Goal: Navigation & Orientation: Find specific page/section

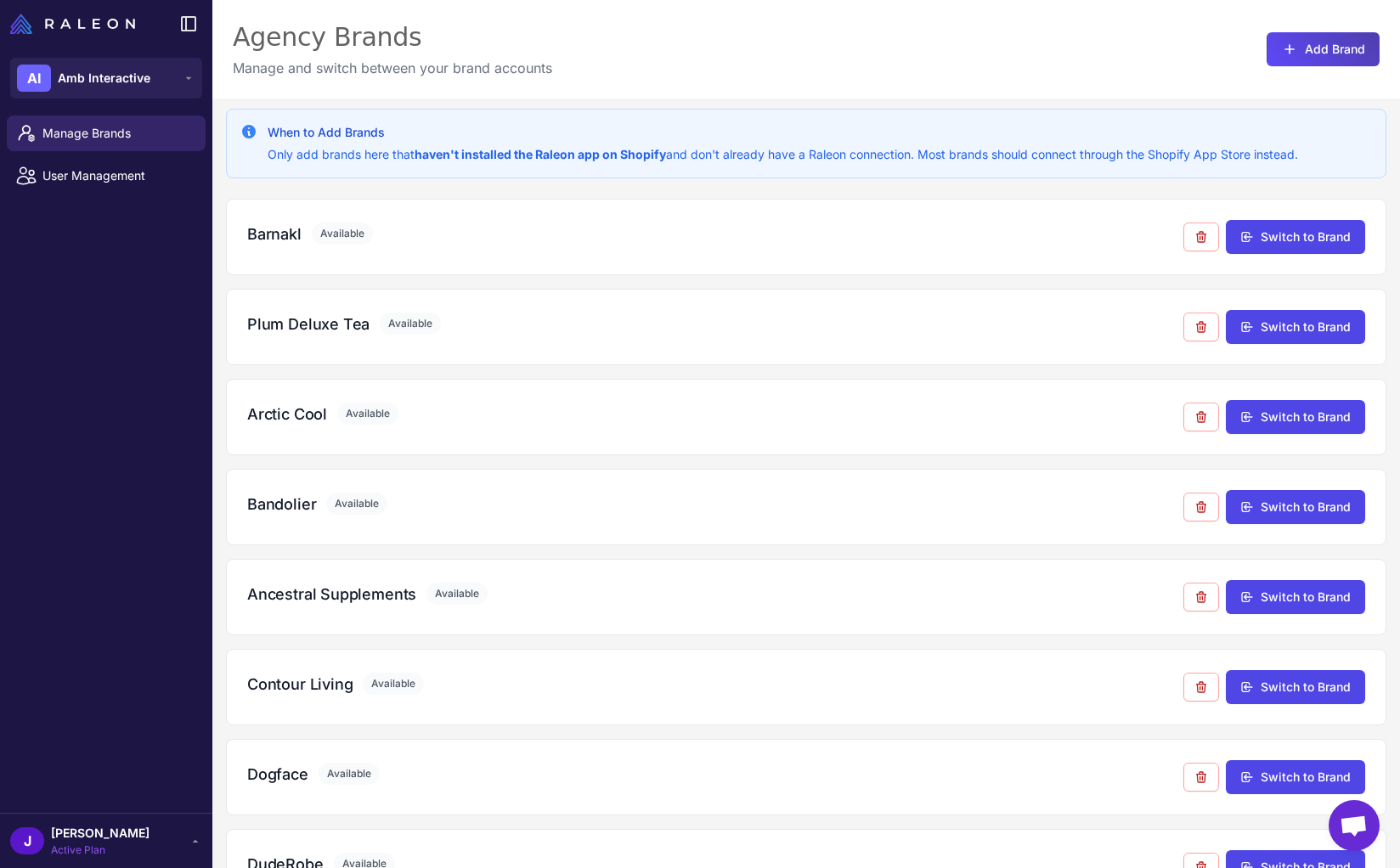
scroll to position [1677, 0]
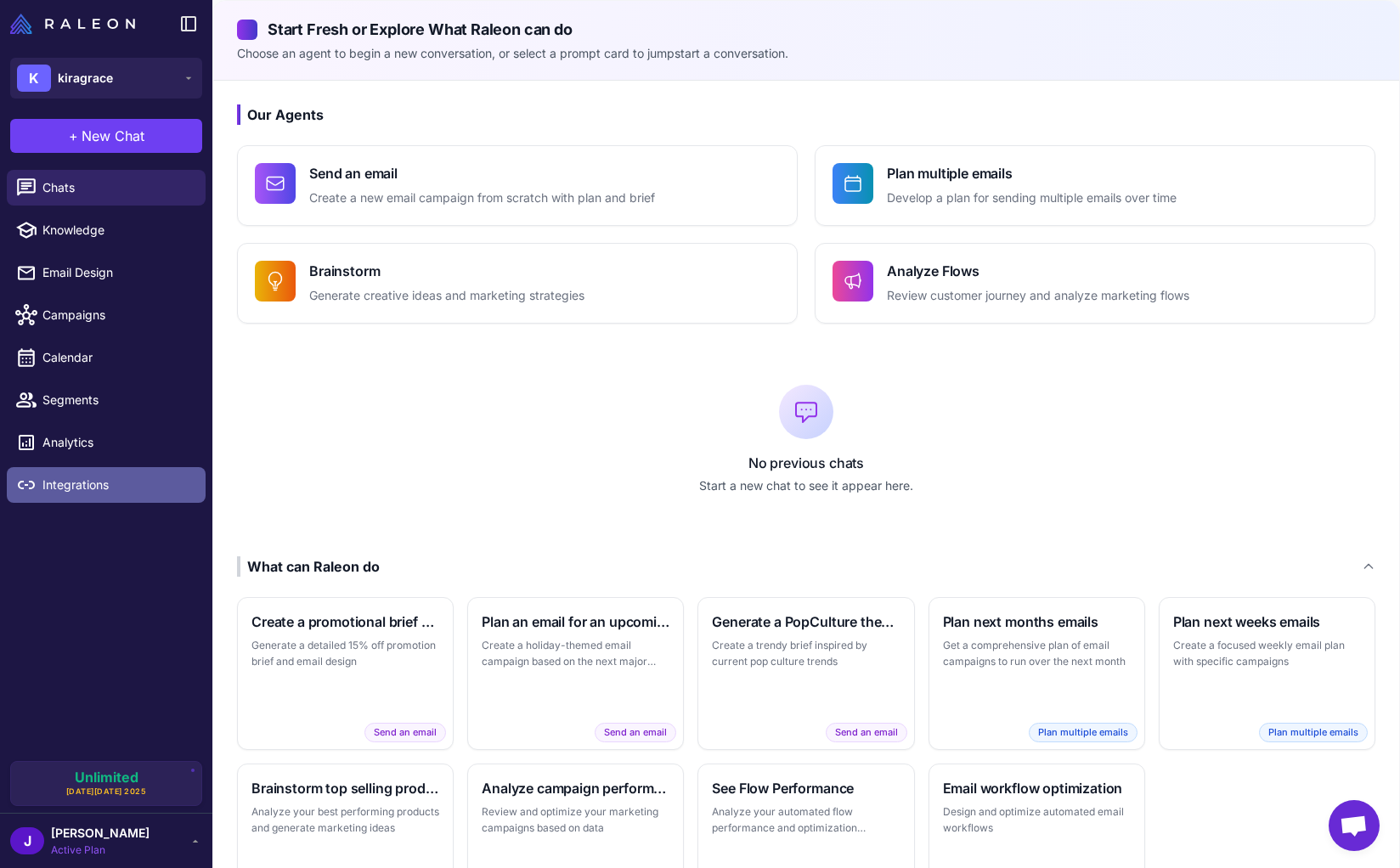
click at [79, 487] on span "Integrations" at bounding box center [117, 485] width 149 height 19
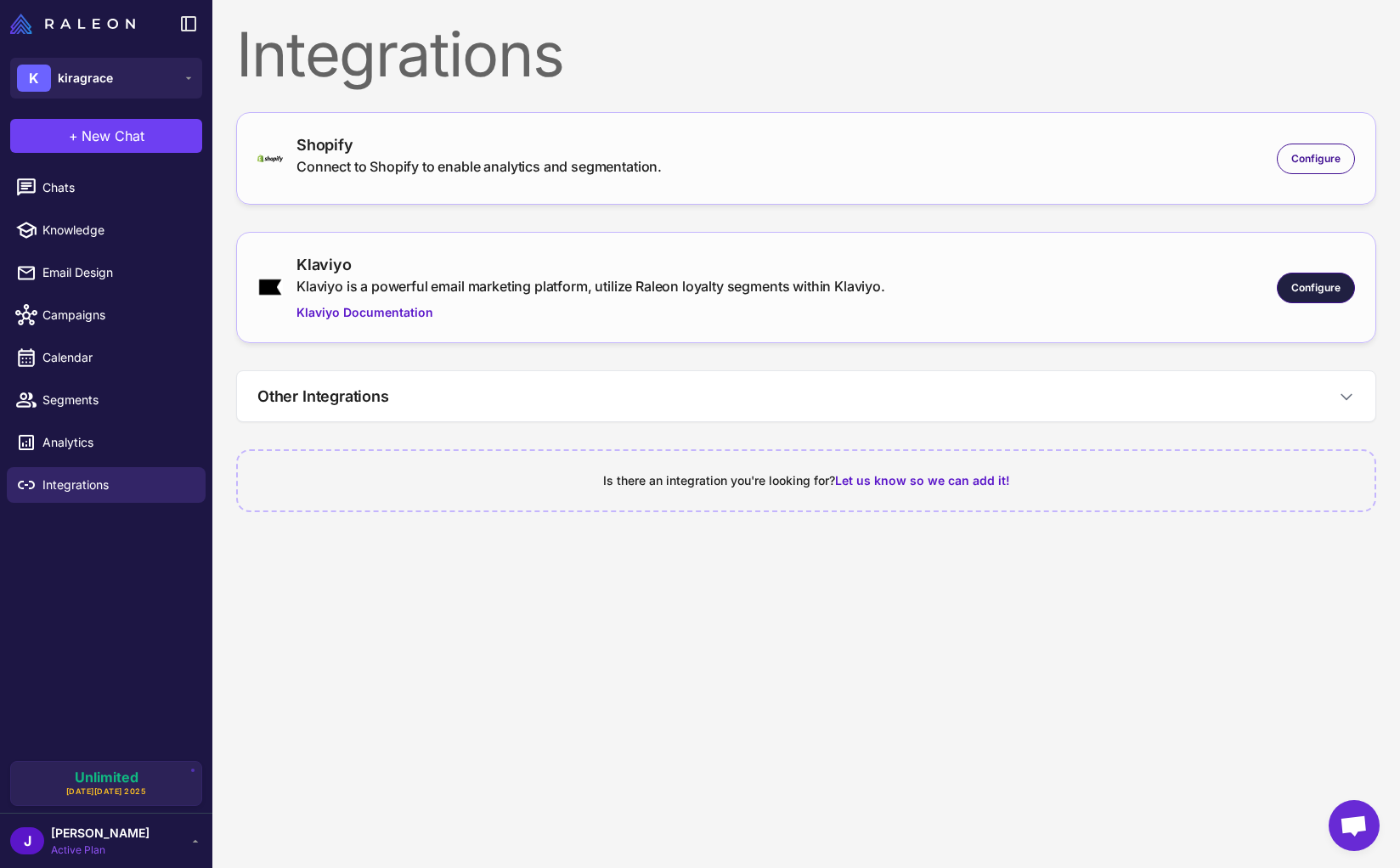
click at [1323, 286] on span "Configure" at bounding box center [1316, 288] width 49 height 15
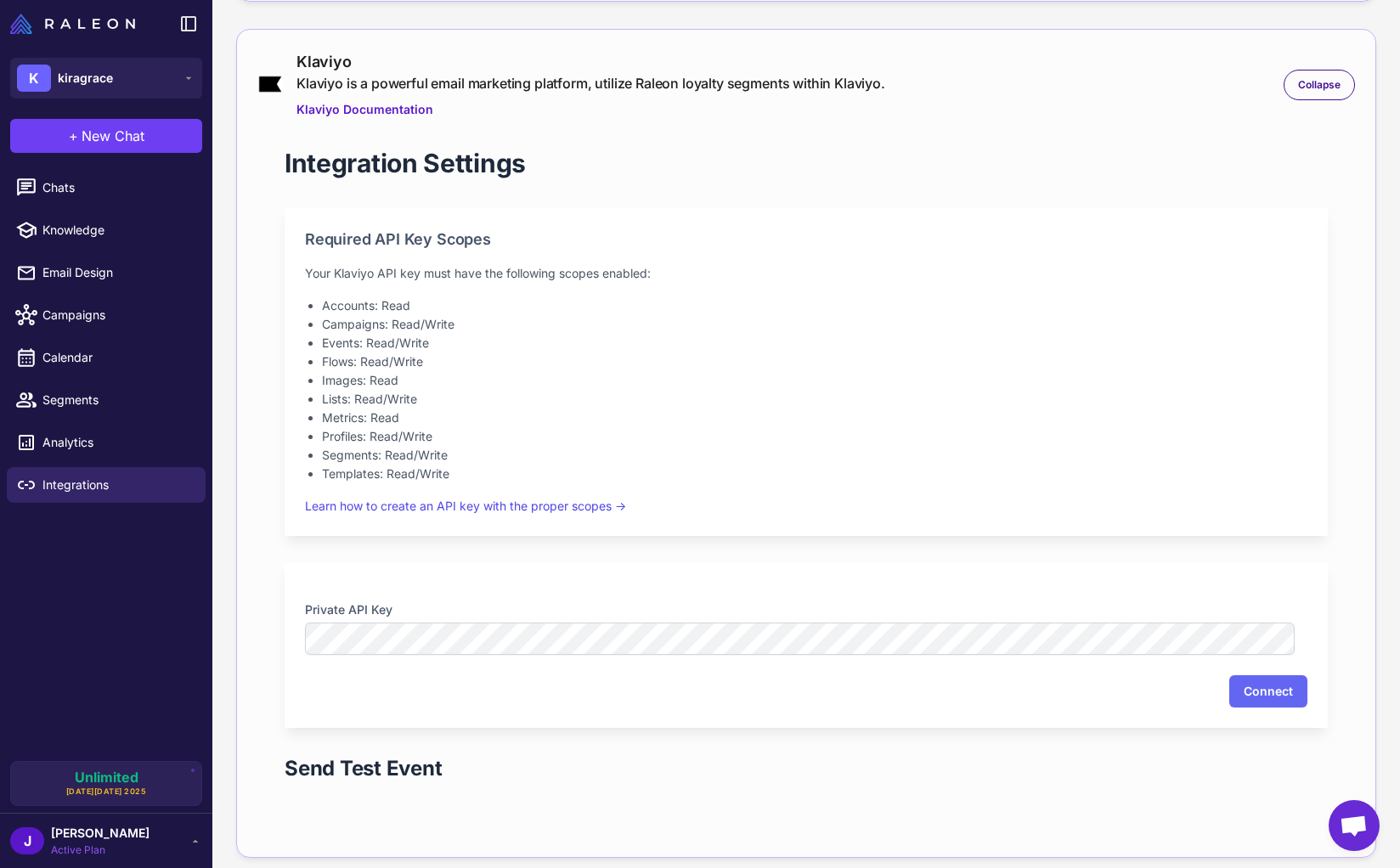
scroll to position [290, 0]
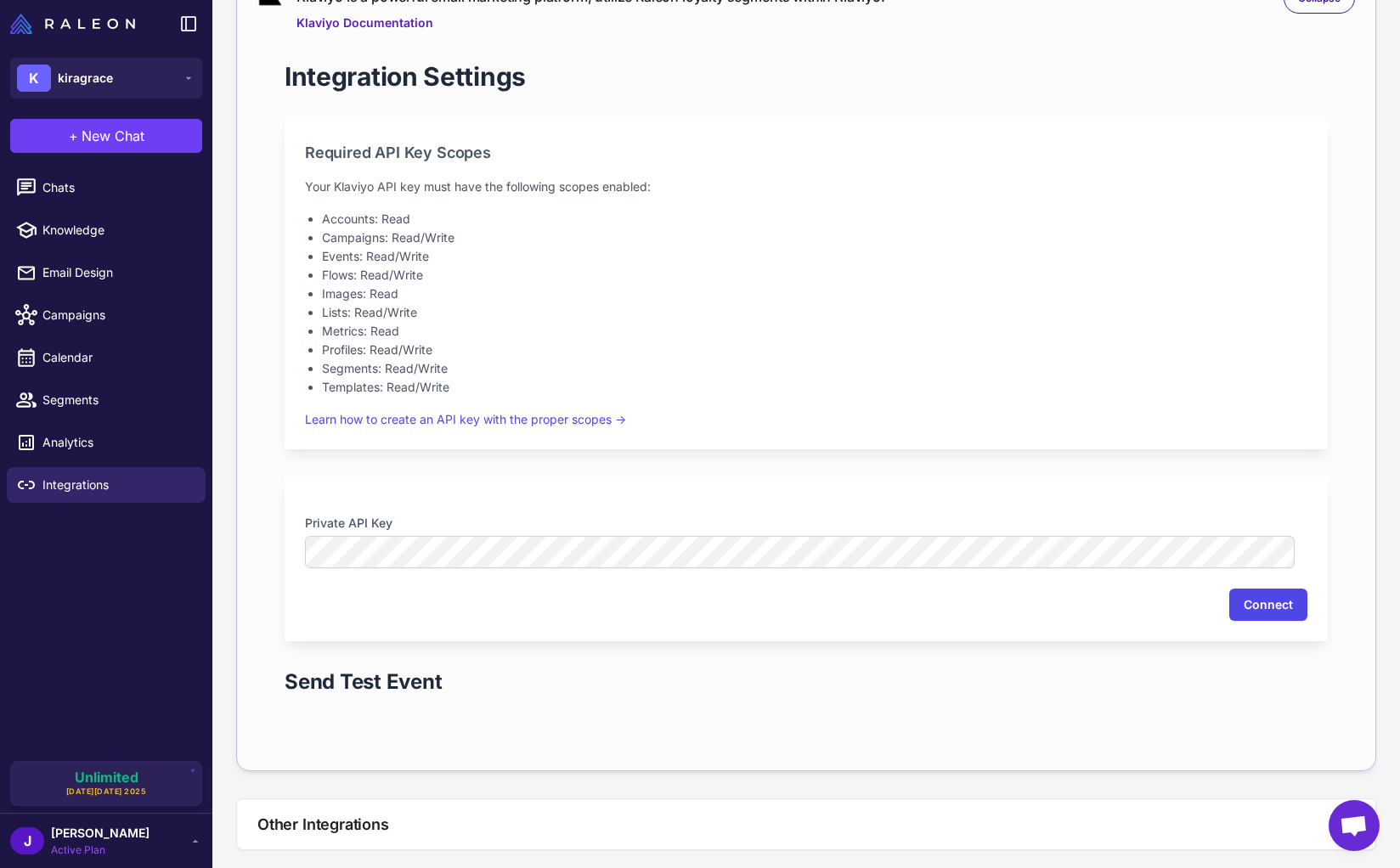
click at [1258, 607] on button "Connect" at bounding box center [1269, 605] width 78 height 32
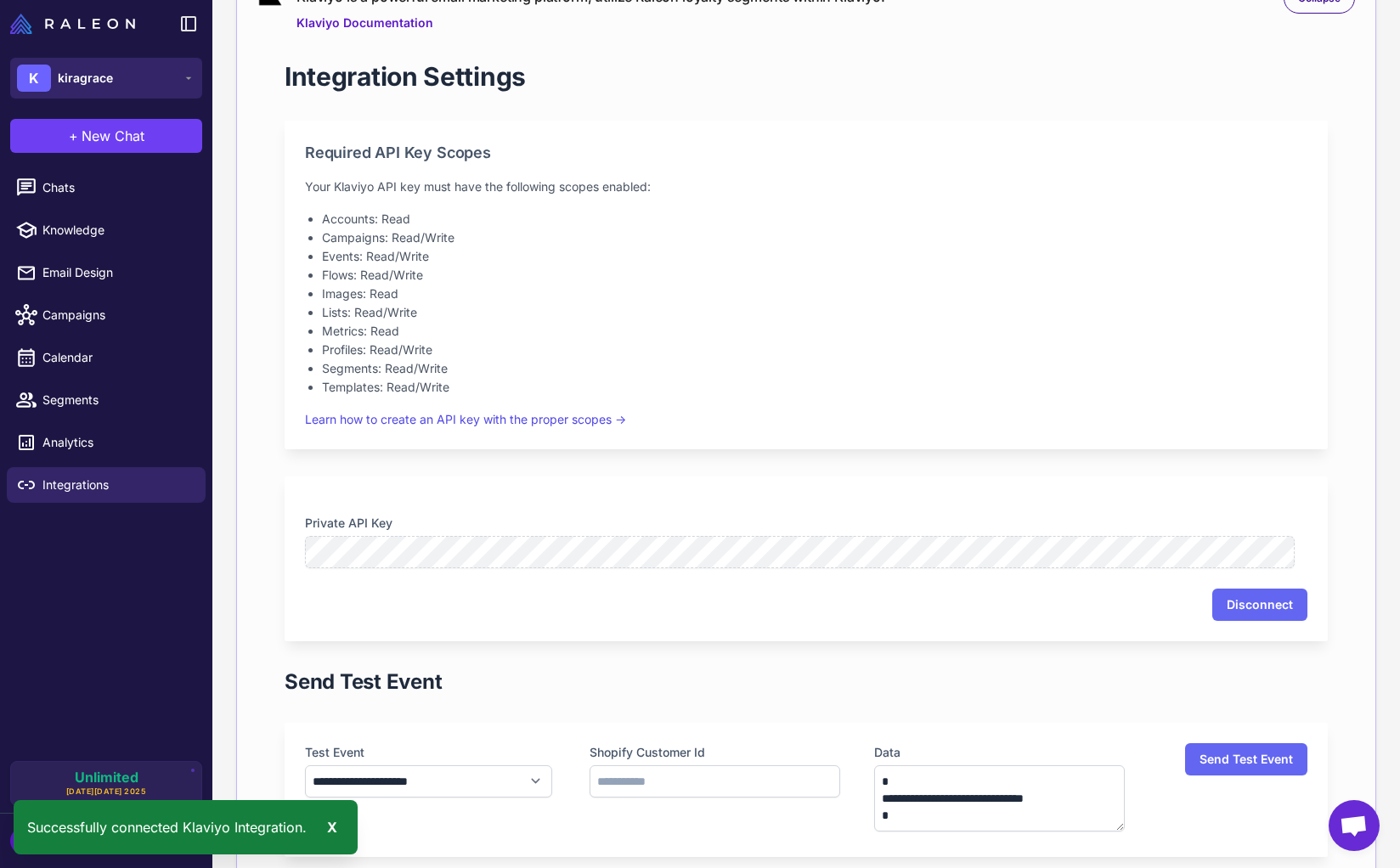
click at [140, 79] on button "K kiragrace" at bounding box center [106, 78] width 192 height 41
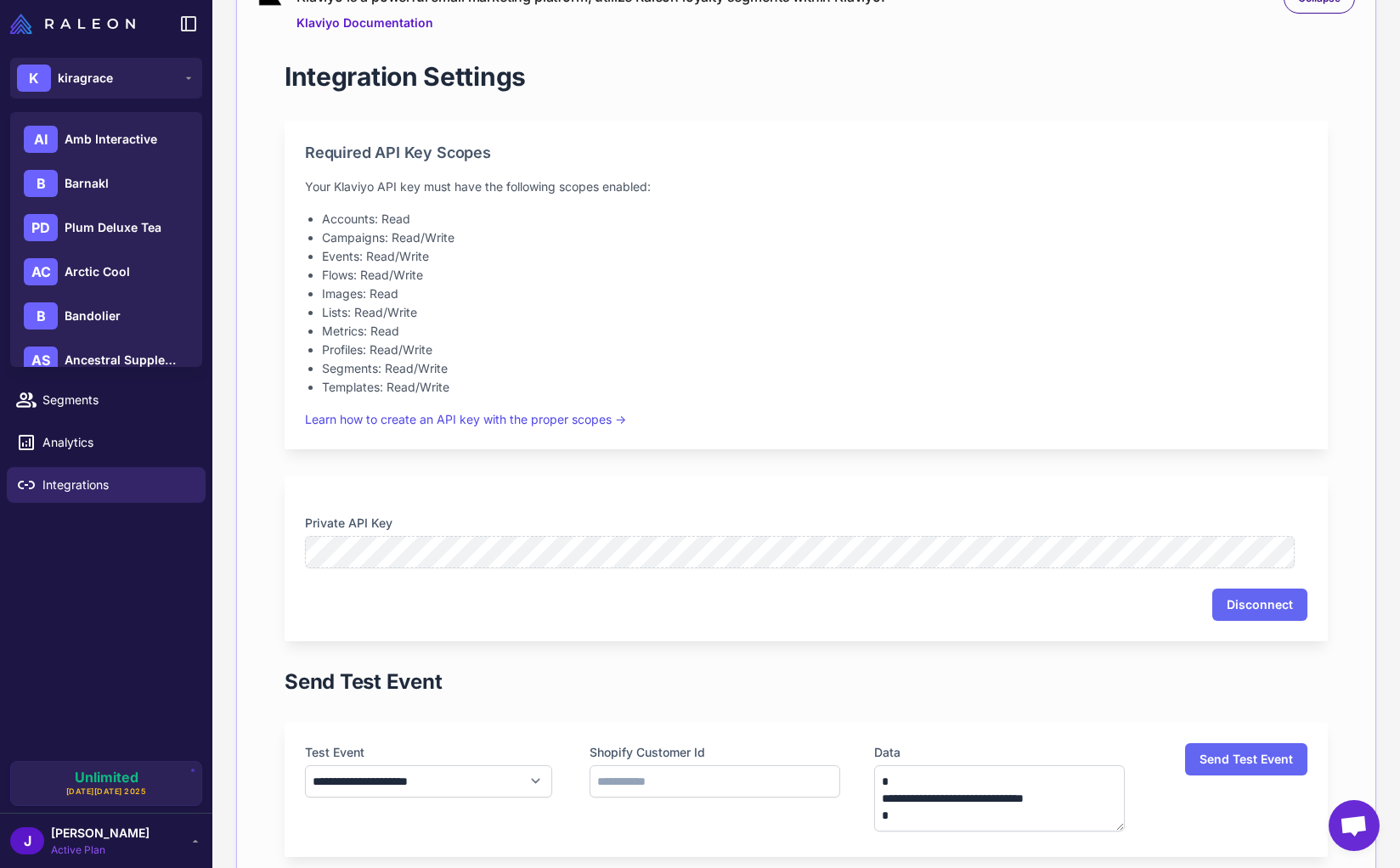
scroll to position [0, 0]
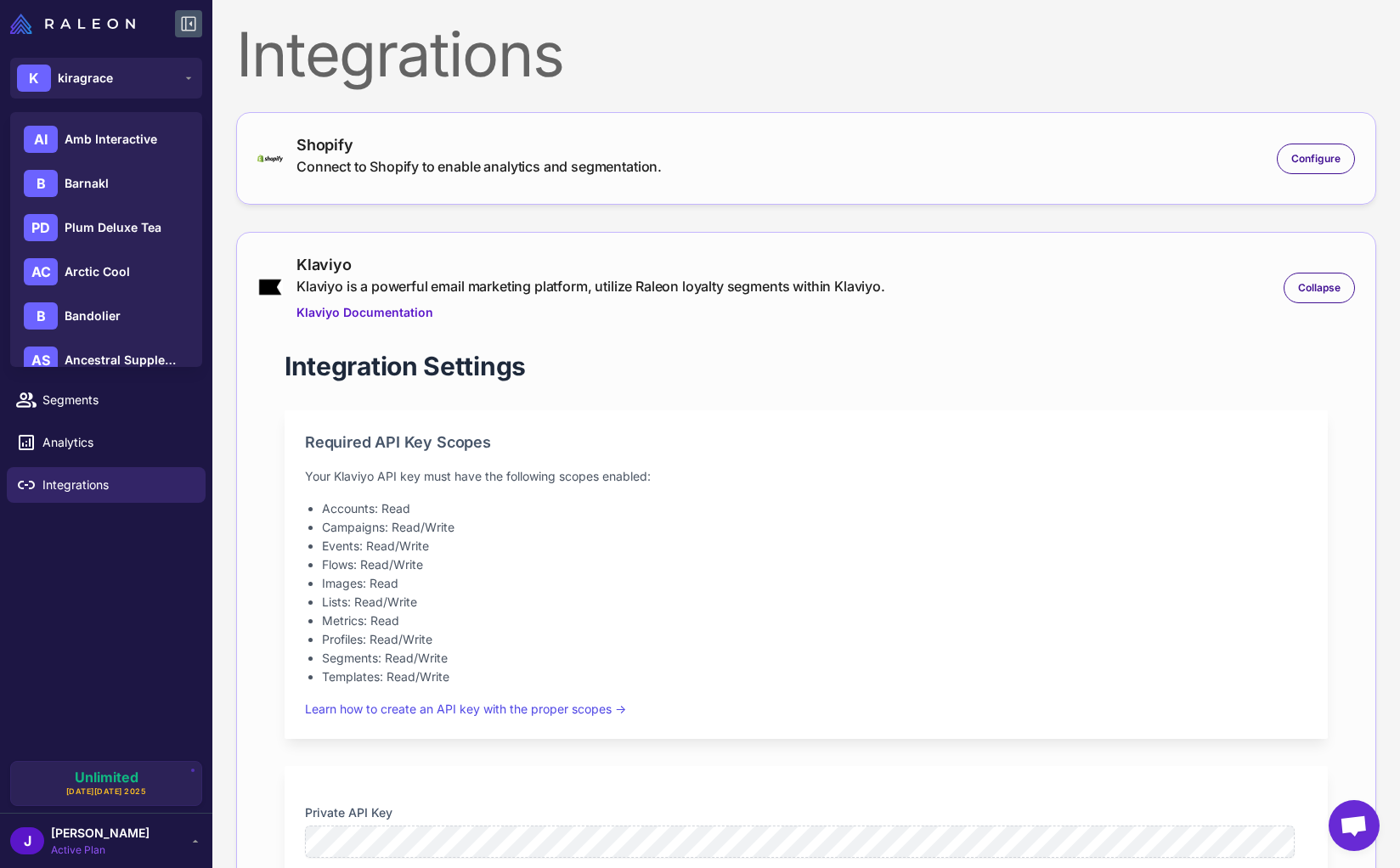
click at [191, 21] on icon at bounding box center [189, 24] width 15 height 14
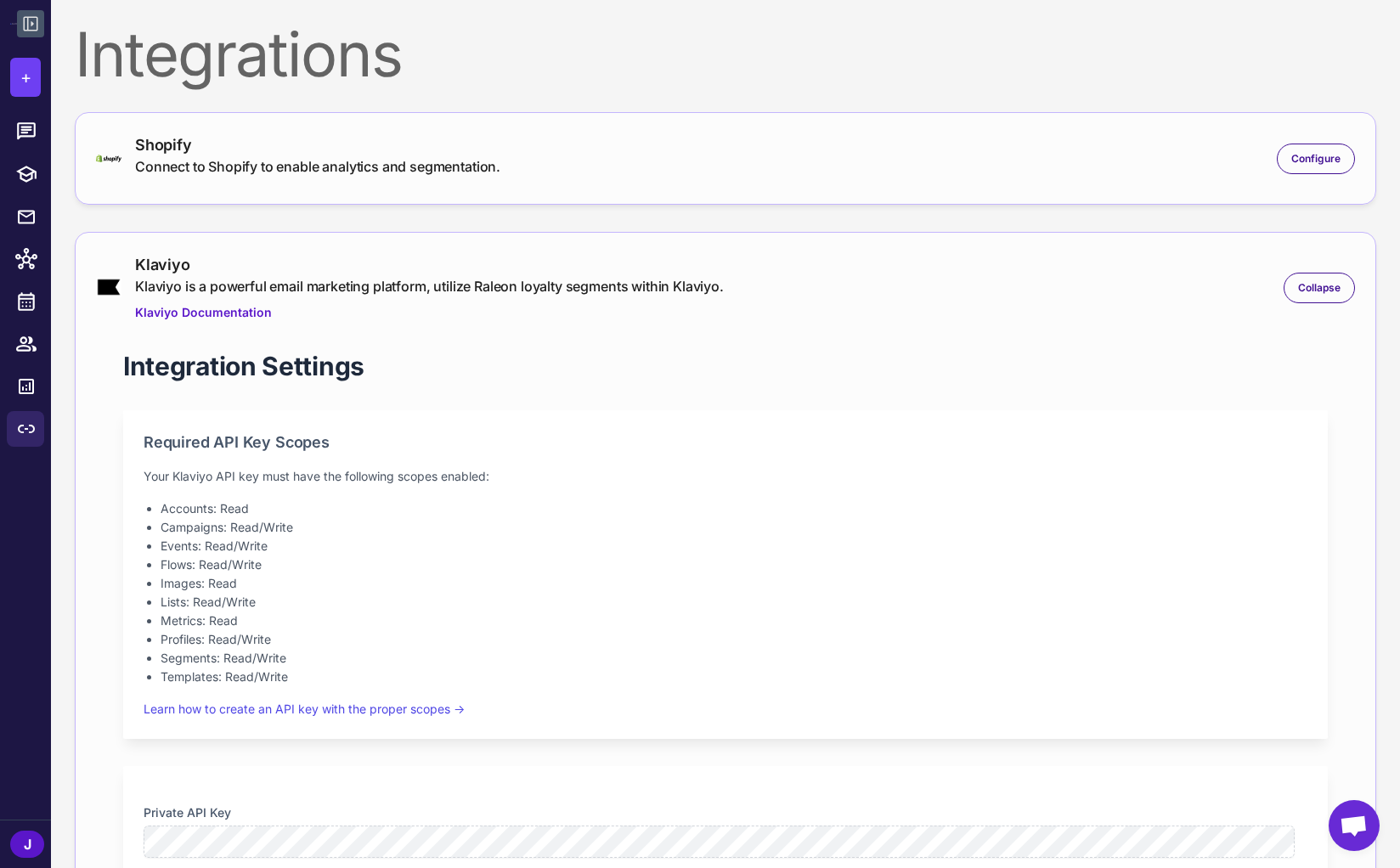
click at [39, 26] on icon at bounding box center [31, 24] width 20 height 20
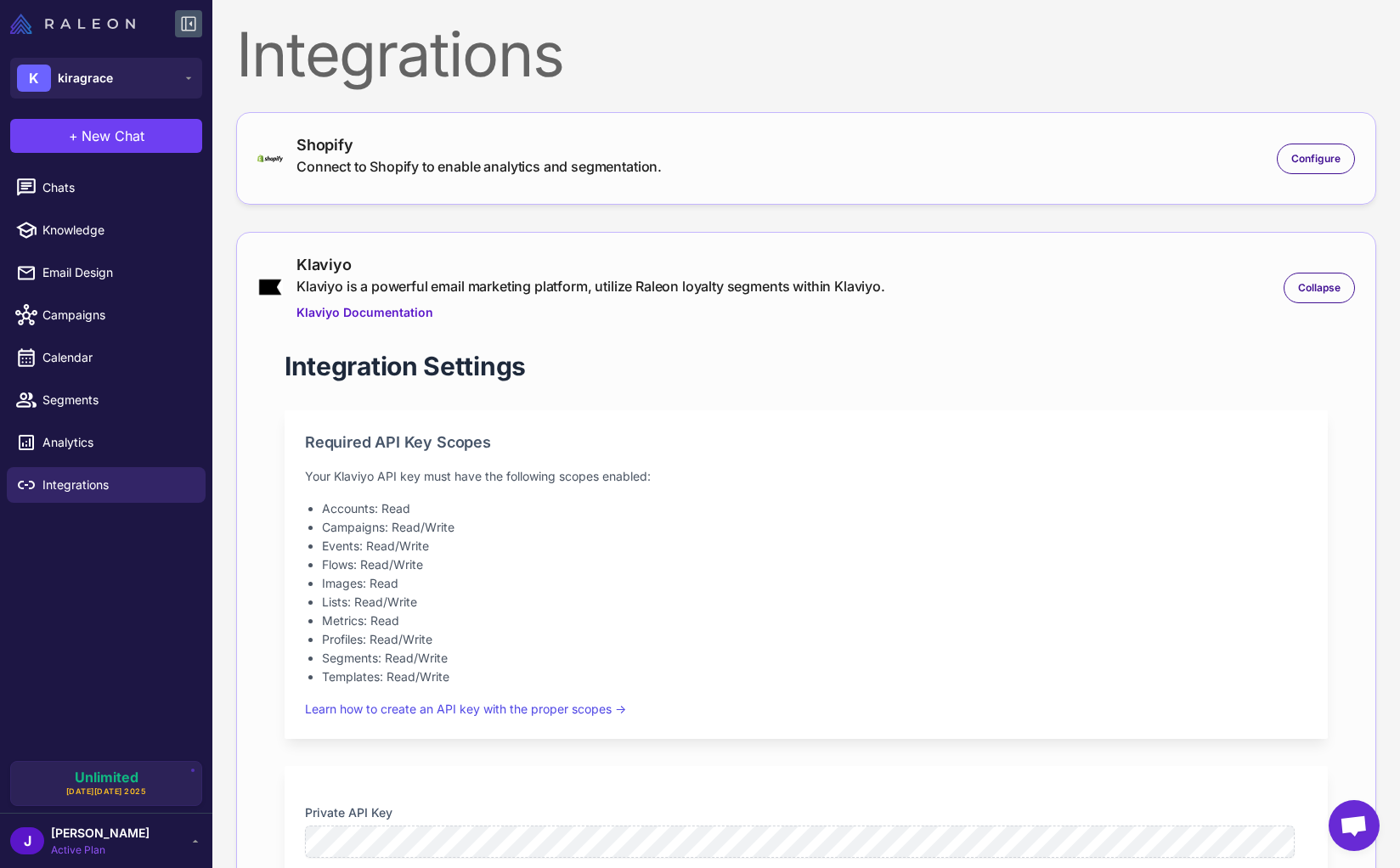
click at [54, 20] on img at bounding box center [73, 24] width 125 height 20
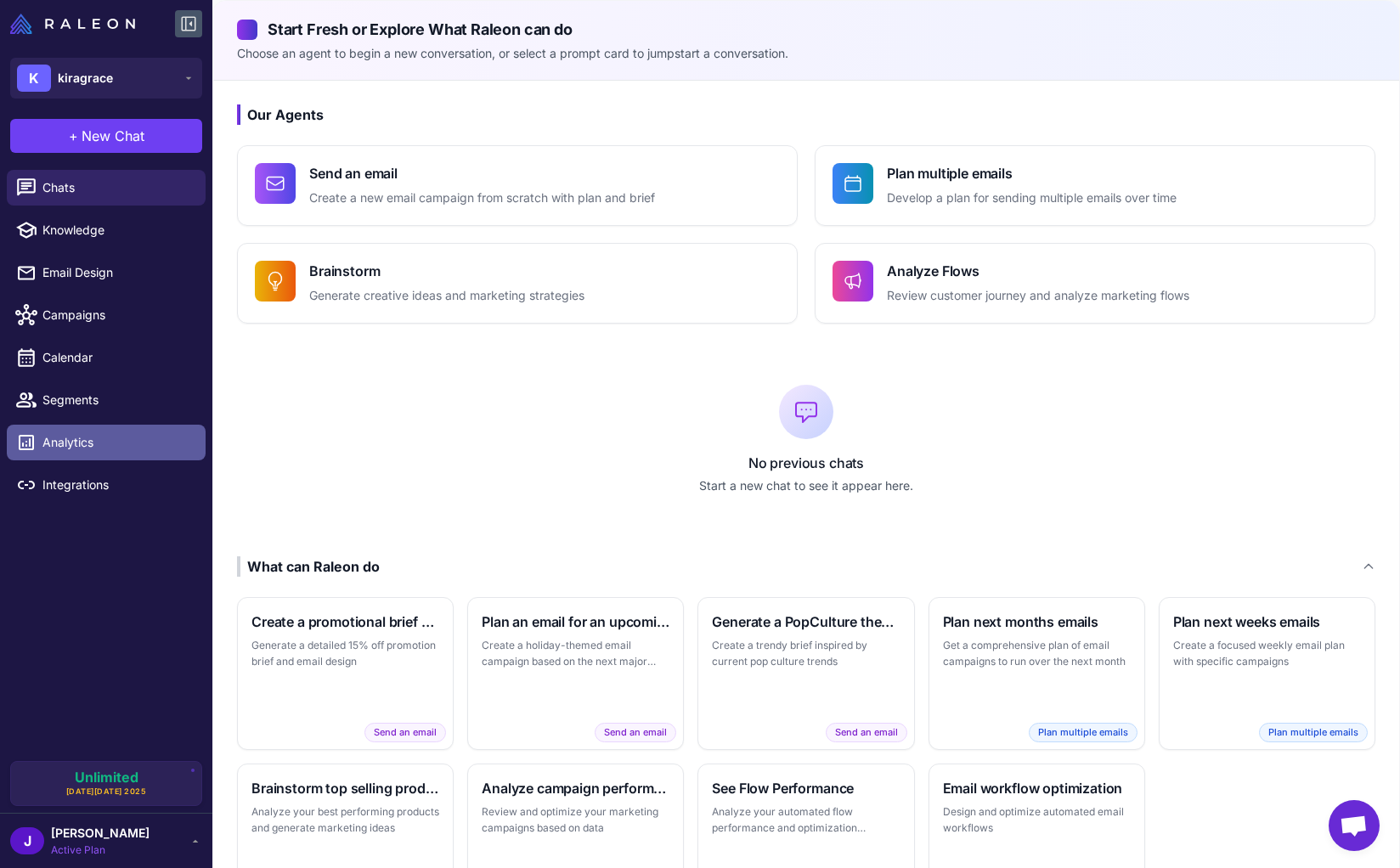
click at [109, 451] on span "Analytics" at bounding box center [117, 443] width 149 height 19
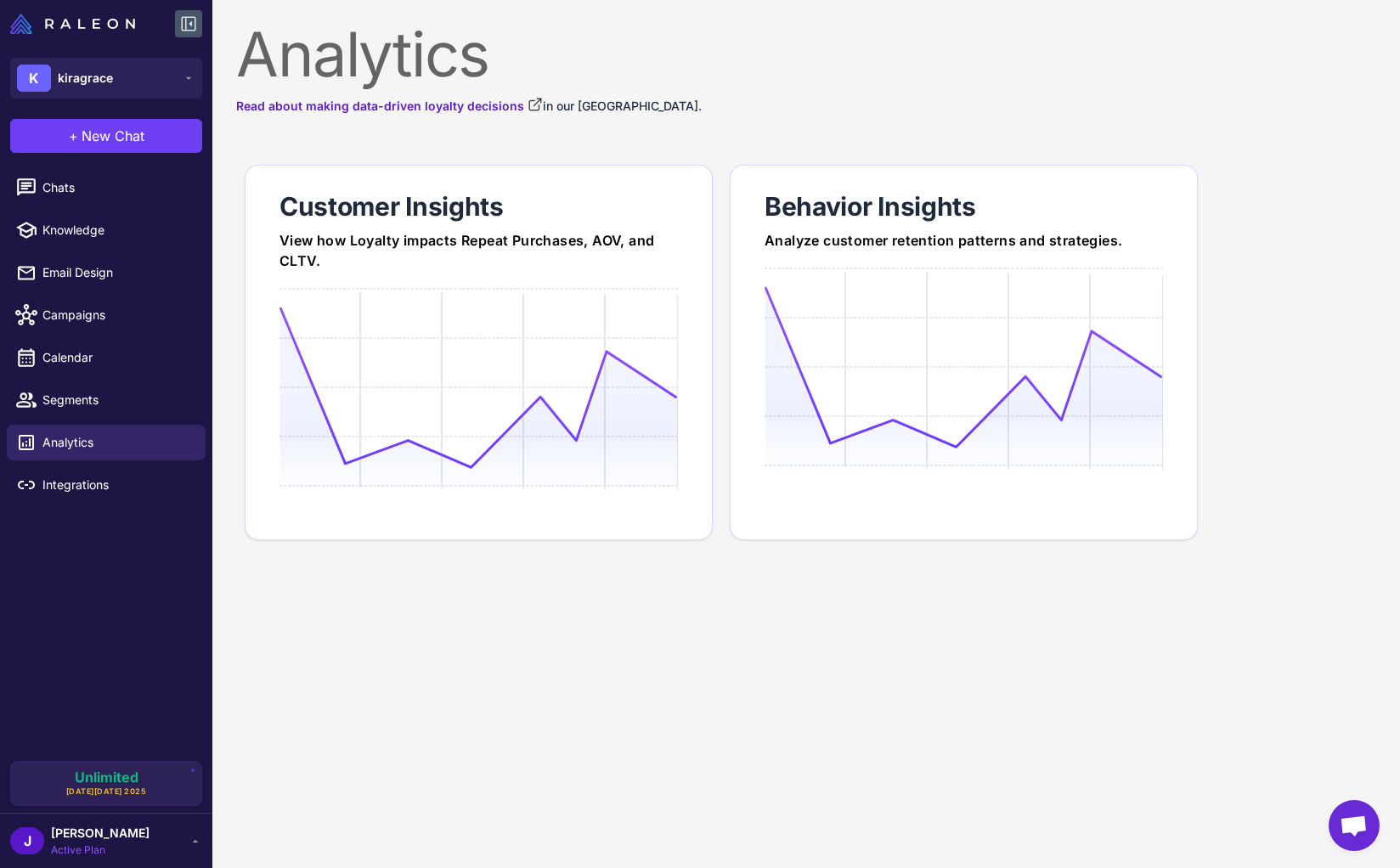
click at [115, 844] on div "J Josh Behr Active Plan" at bounding box center [106, 841] width 192 height 34
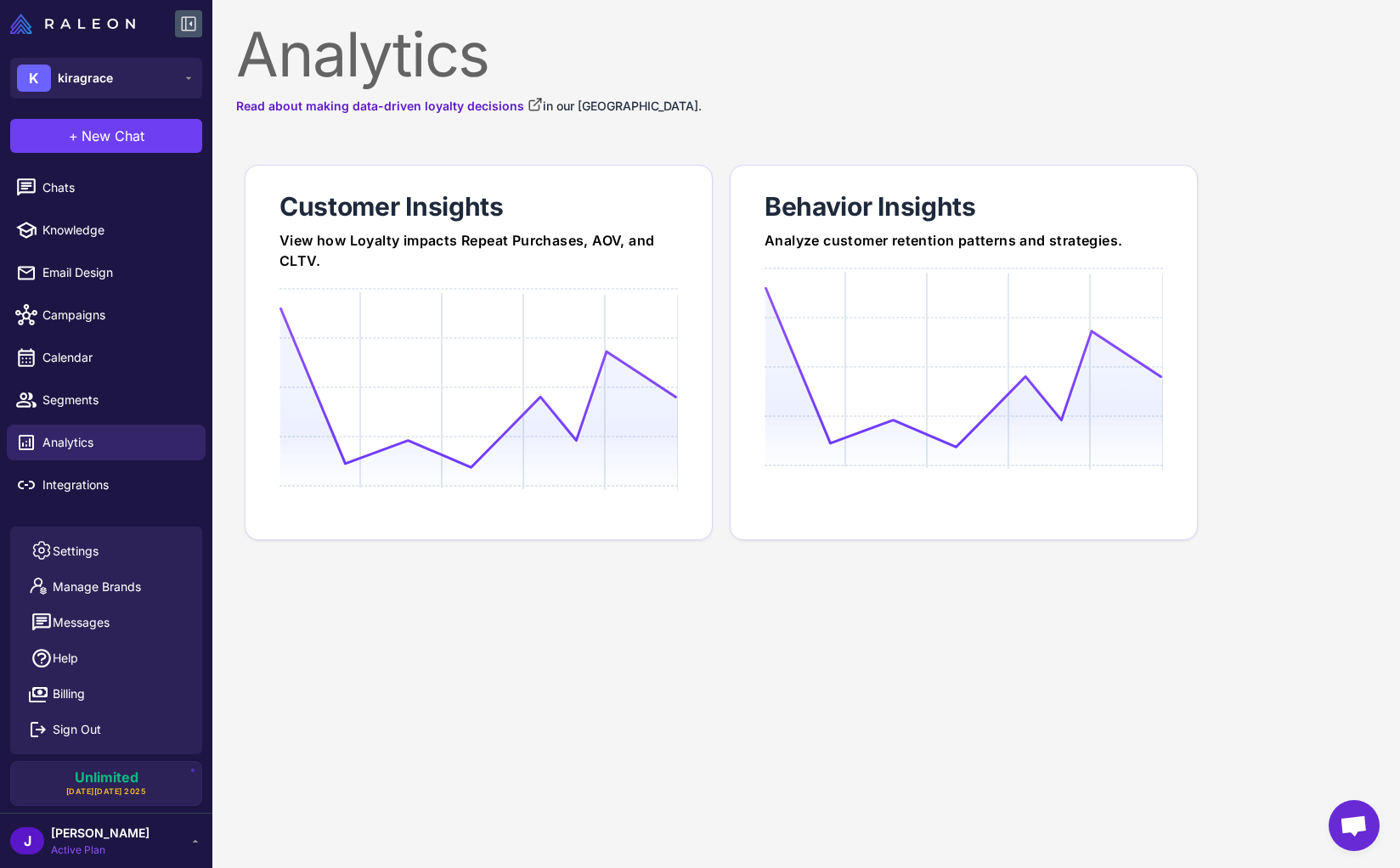
click at [165, 832] on div "J Josh Behr Active Plan" at bounding box center [106, 841] width 192 height 34
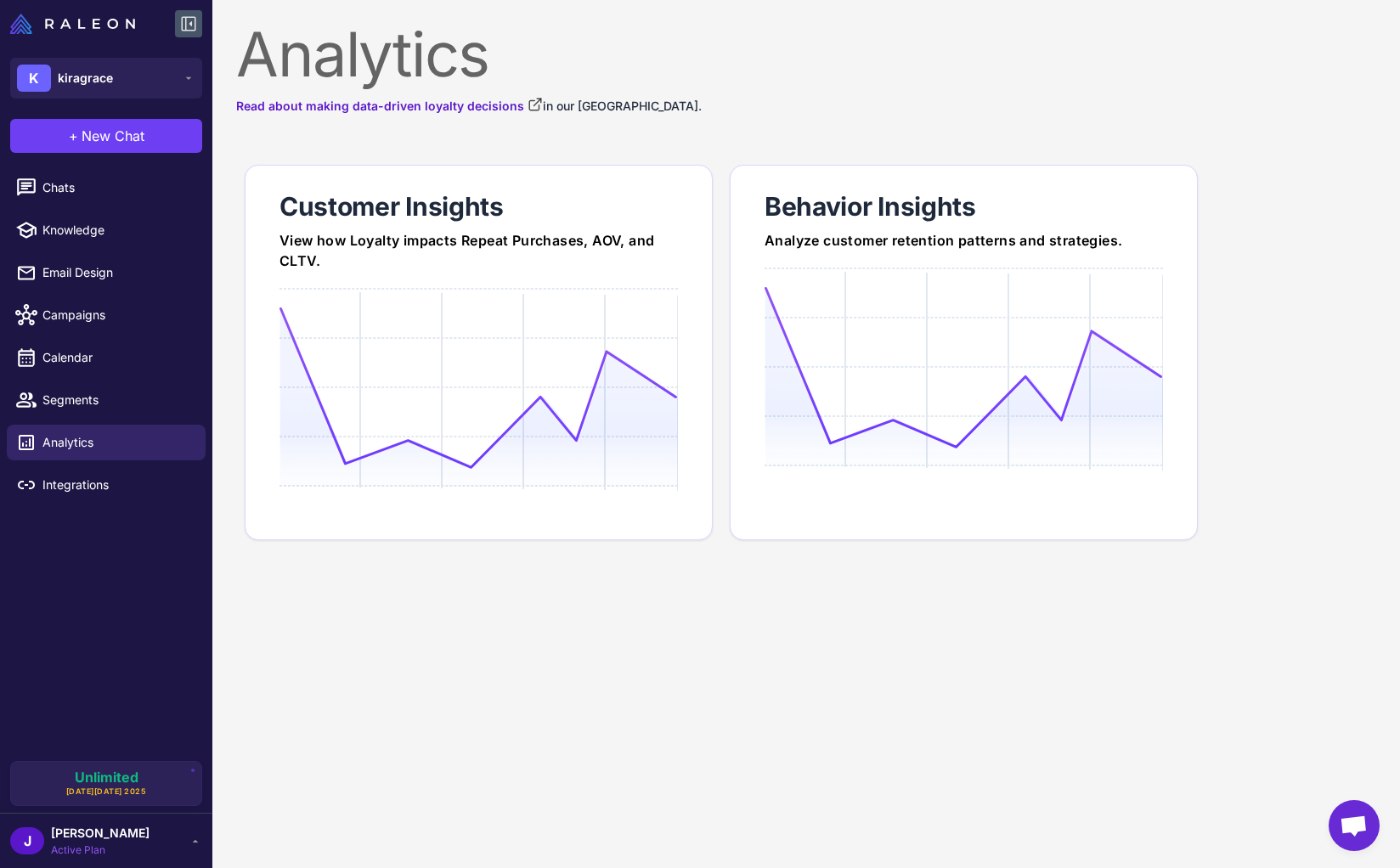
click at [189, 846] on icon at bounding box center [195, 841] width 14 height 14
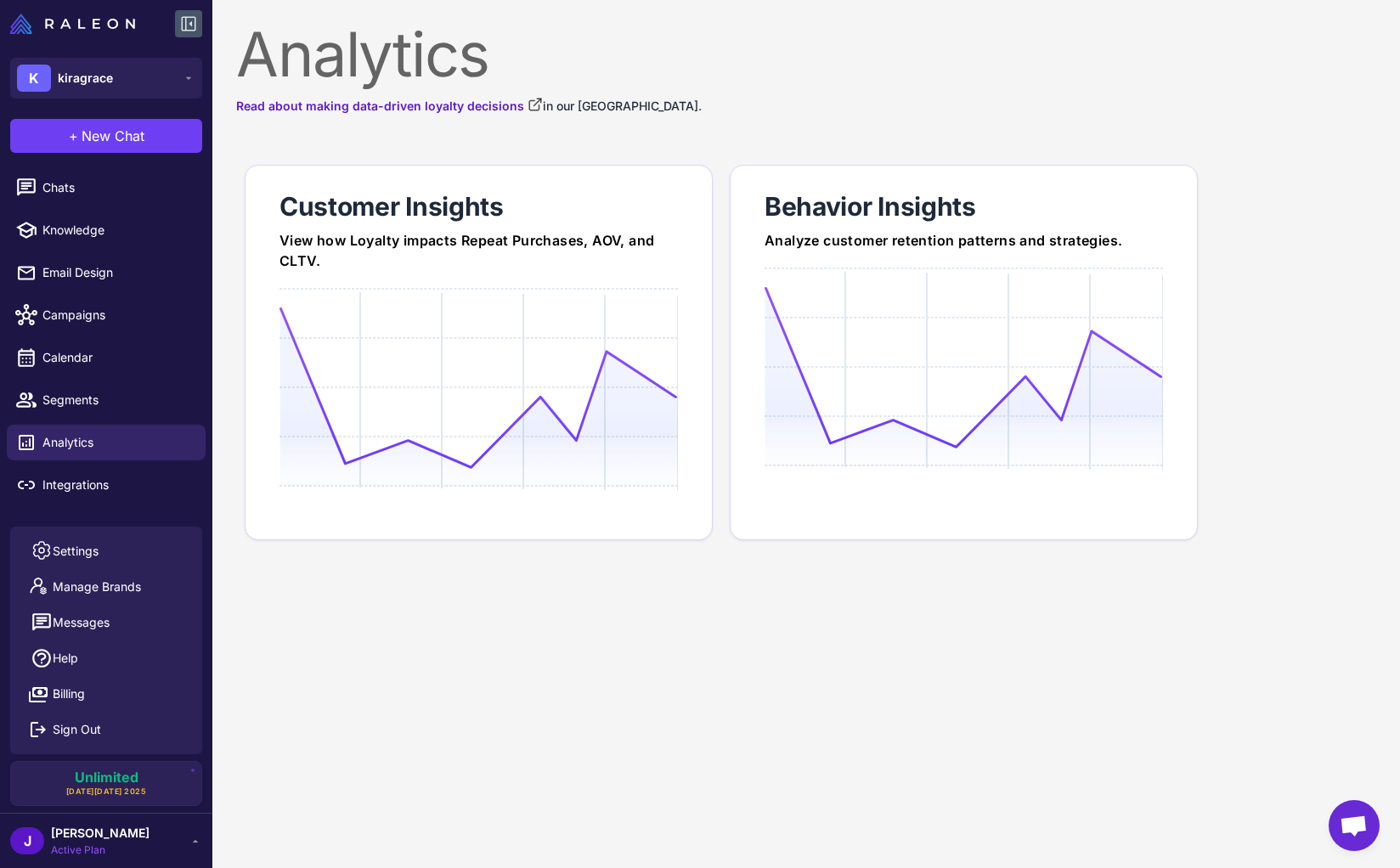
click at [340, 755] on content "Analytics Read about making data-driven loyalty decisions in our Loyalty Academ…" at bounding box center [806, 434] width 1188 height 868
click at [340, 751] on content "Analytics Read about making data-driven loyalty decisions in our Loyalty Academ…" at bounding box center [806, 434] width 1188 height 868
click at [103, 72] on span "kiragrace" at bounding box center [85, 78] width 55 height 19
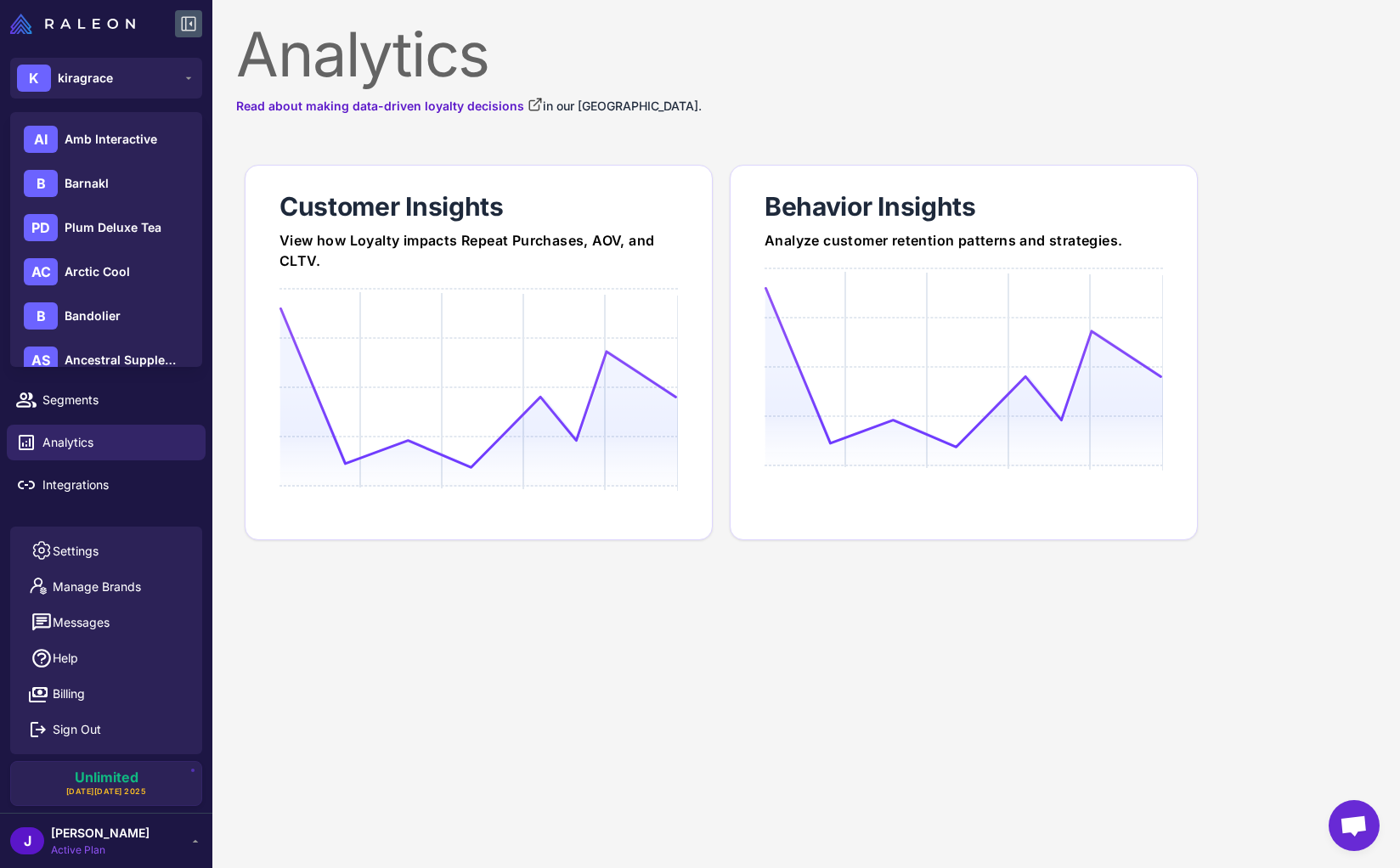
drag, startPoint x: 306, startPoint y: 627, endPoint x: 209, endPoint y: 686, distance: 113.5
click at [306, 627] on content "Analytics Read about making data-driven loyalty decisions in our Loyalty Academ…" at bounding box center [806, 434] width 1188 height 868
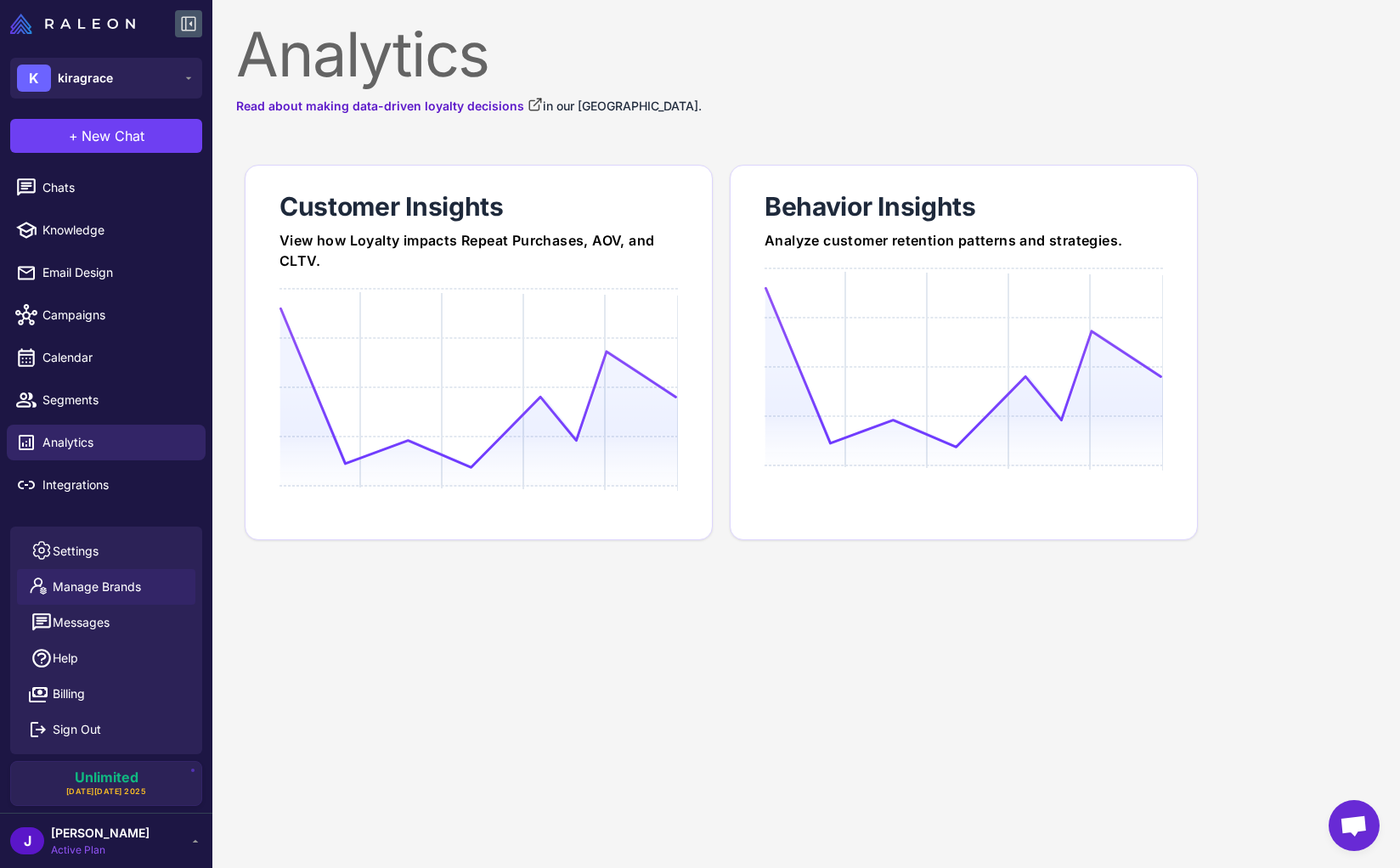
click at [115, 587] on span "Manage Brands" at bounding box center [97, 587] width 89 height 19
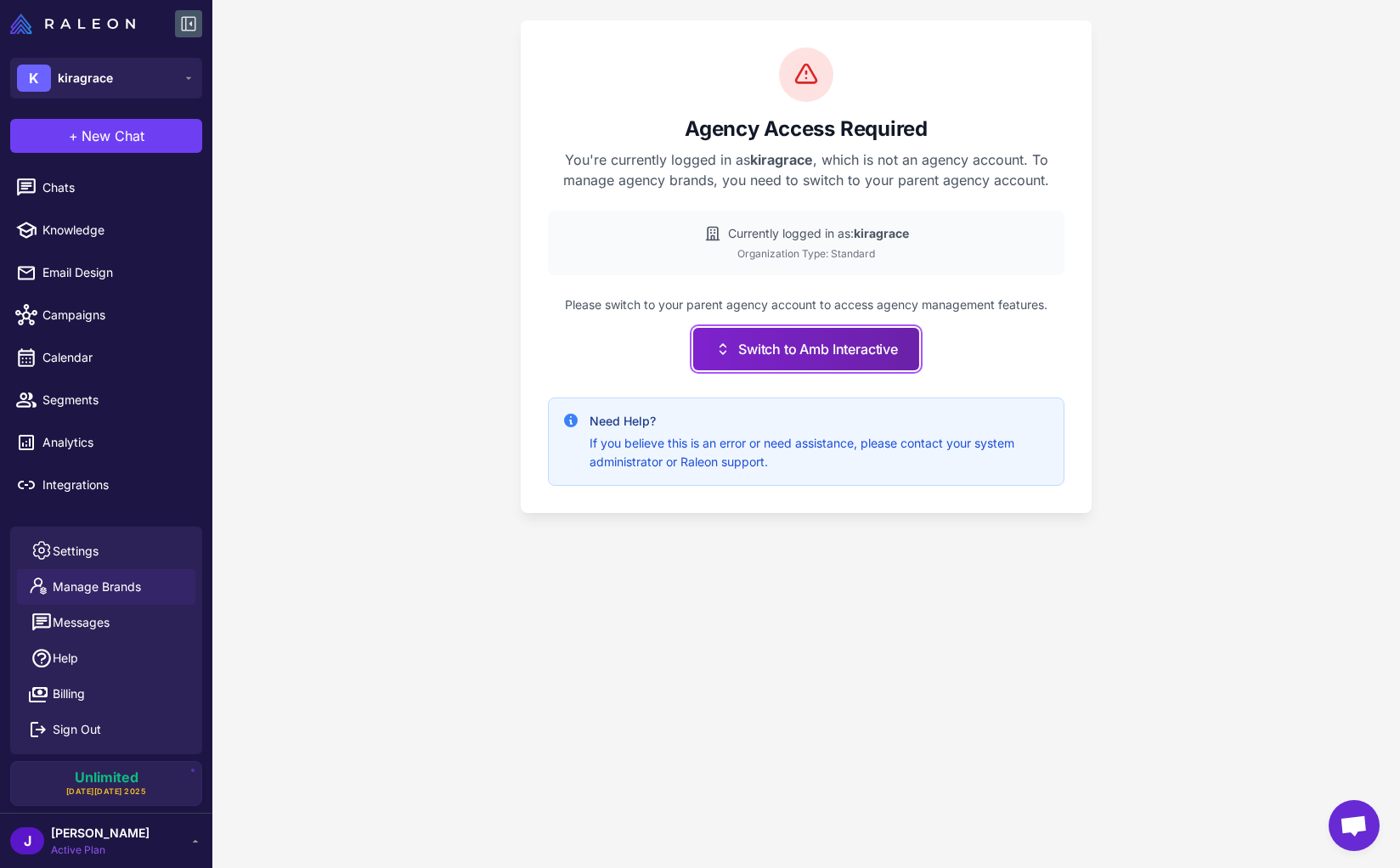
click at [747, 352] on button "Switch to Amb Interactive" at bounding box center [805, 349] width 226 height 43
